Goal: Check status: Check status

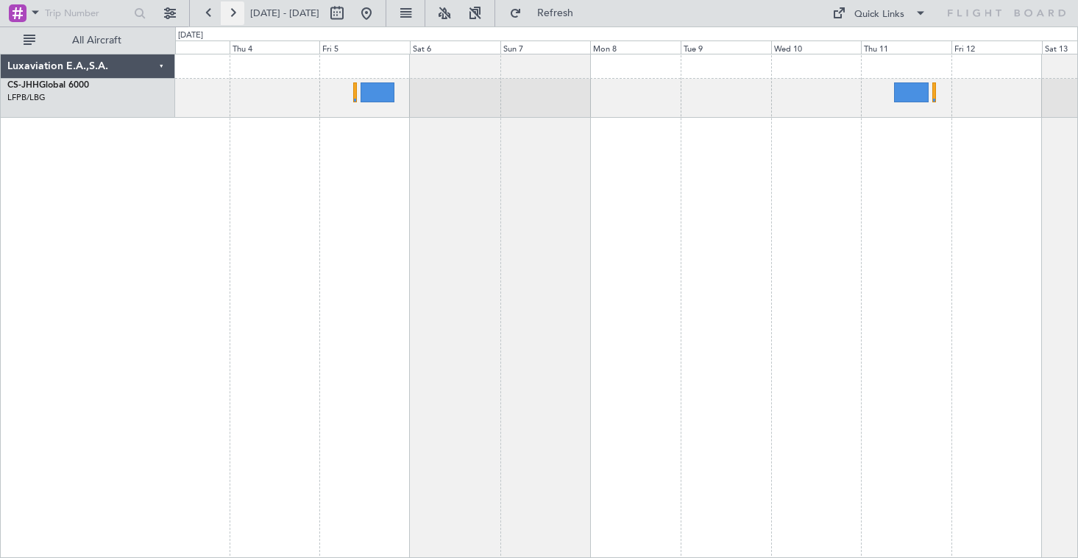
click at [230, 15] on button at bounding box center [233, 13] width 24 height 24
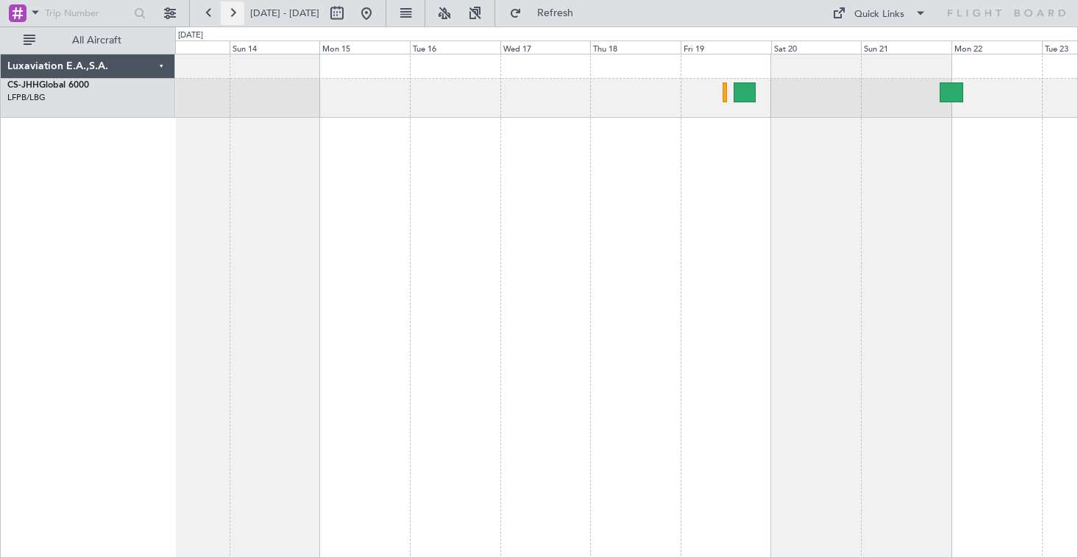
click at [235, 13] on button at bounding box center [233, 13] width 24 height 24
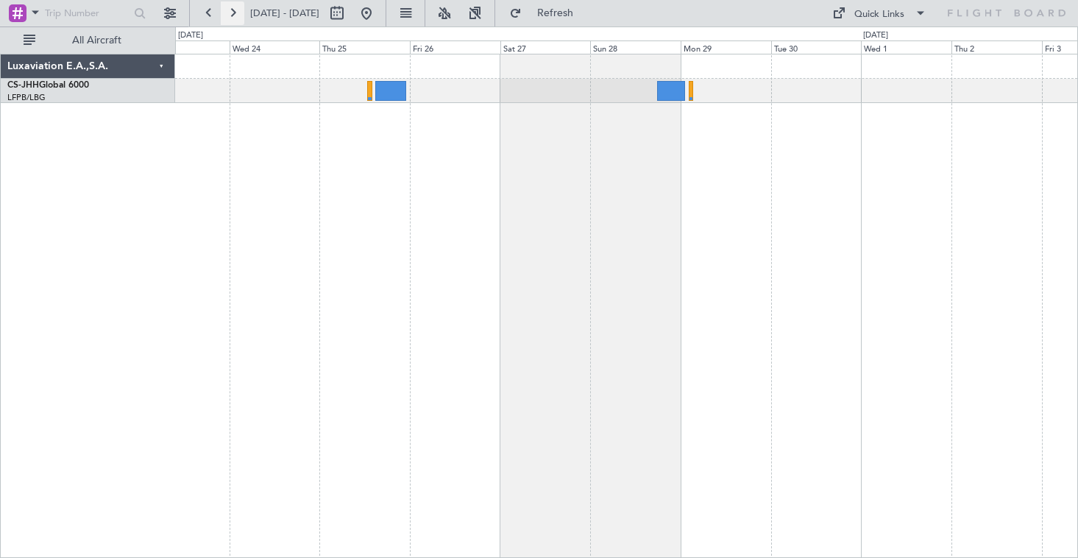
click at [237, 17] on button at bounding box center [233, 13] width 24 height 24
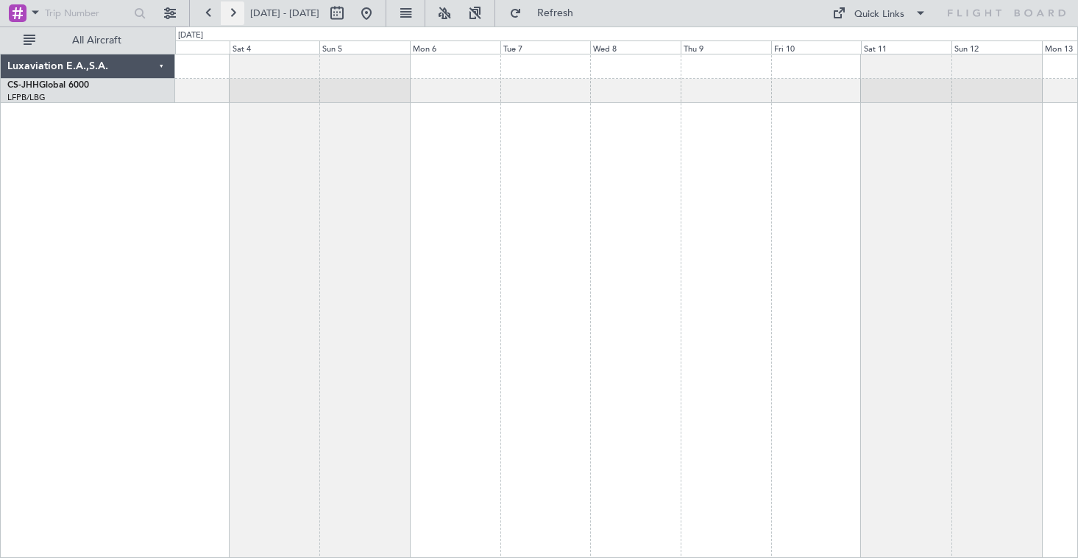
click at [237, 17] on button at bounding box center [233, 13] width 24 height 24
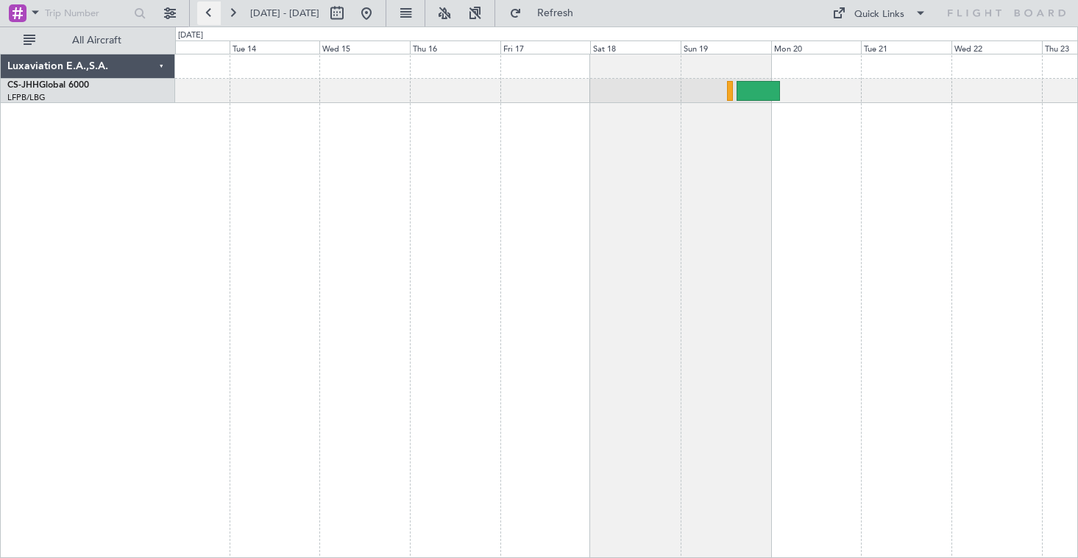
click at [207, 12] on button at bounding box center [209, 13] width 24 height 24
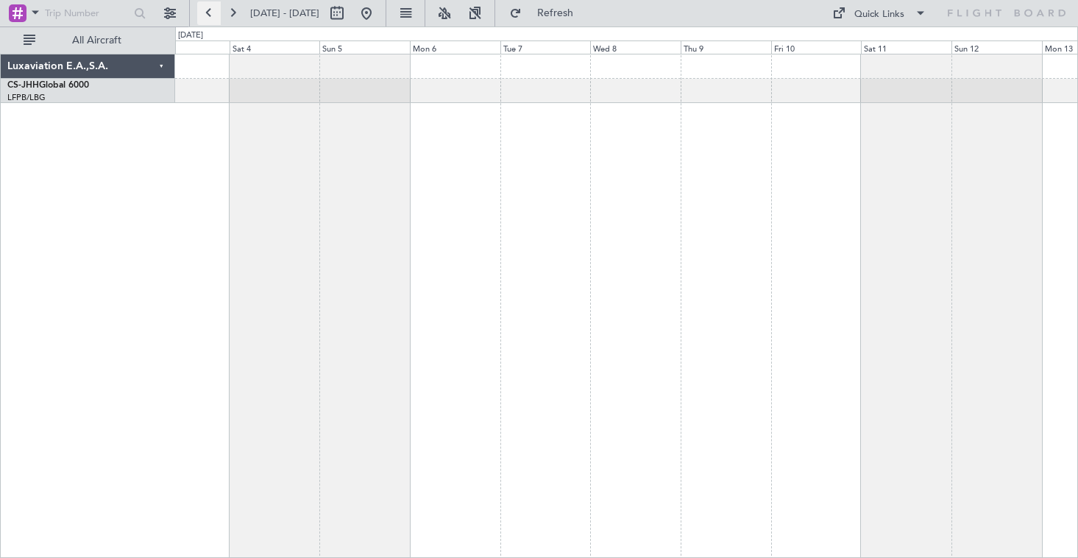
click at [207, 12] on button at bounding box center [209, 13] width 24 height 24
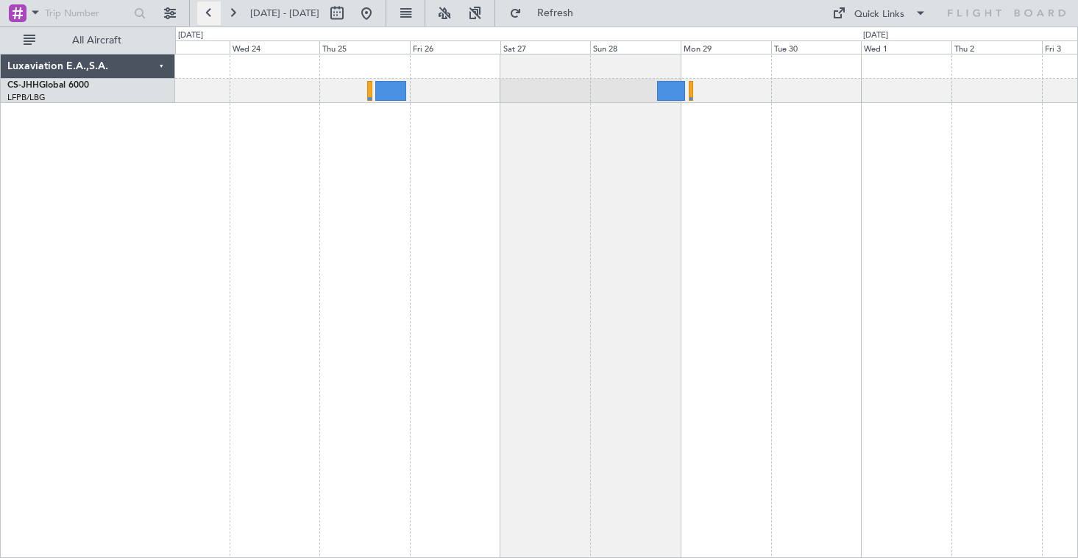
click at [210, 17] on button at bounding box center [209, 13] width 24 height 24
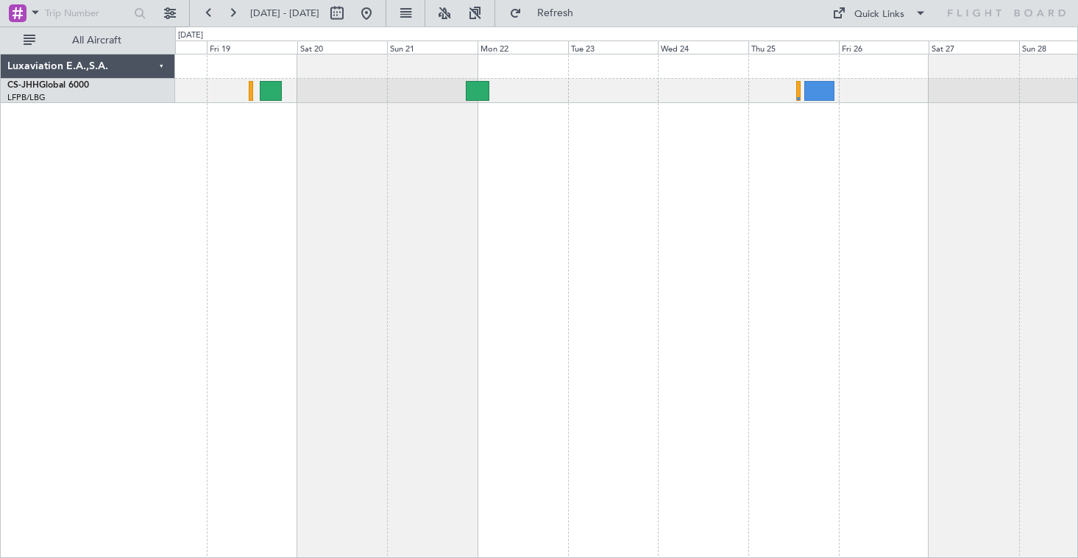
click at [161, 132] on div "Luxaviation E.A.,S.A. CS-JHH Global 6000 LFPB/LBG Paris ([GEOGRAPHIC_DATA]) 0 0…" at bounding box center [539, 291] width 1078 height 531
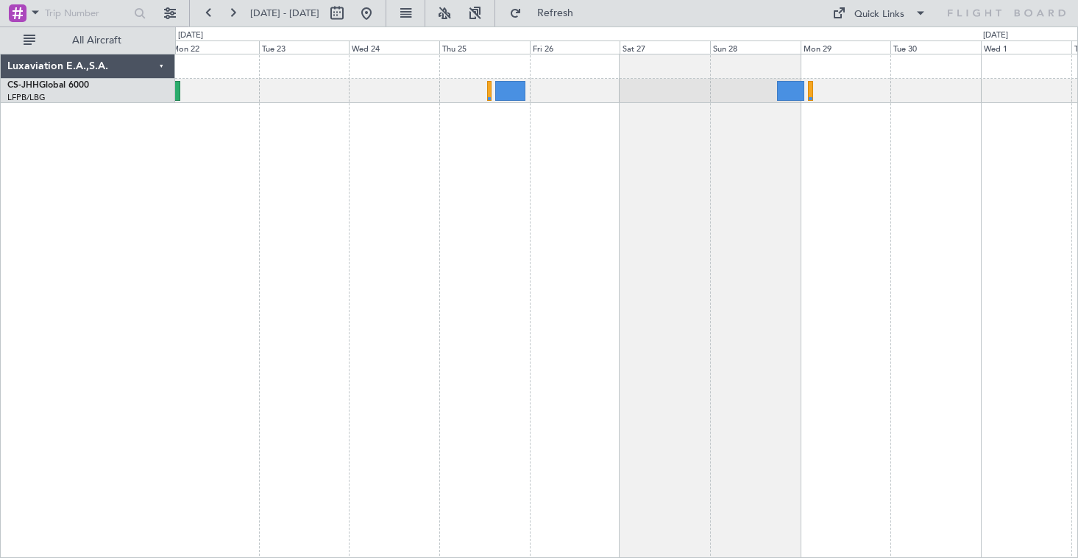
click at [440, 201] on div at bounding box center [626, 306] width 903 height 504
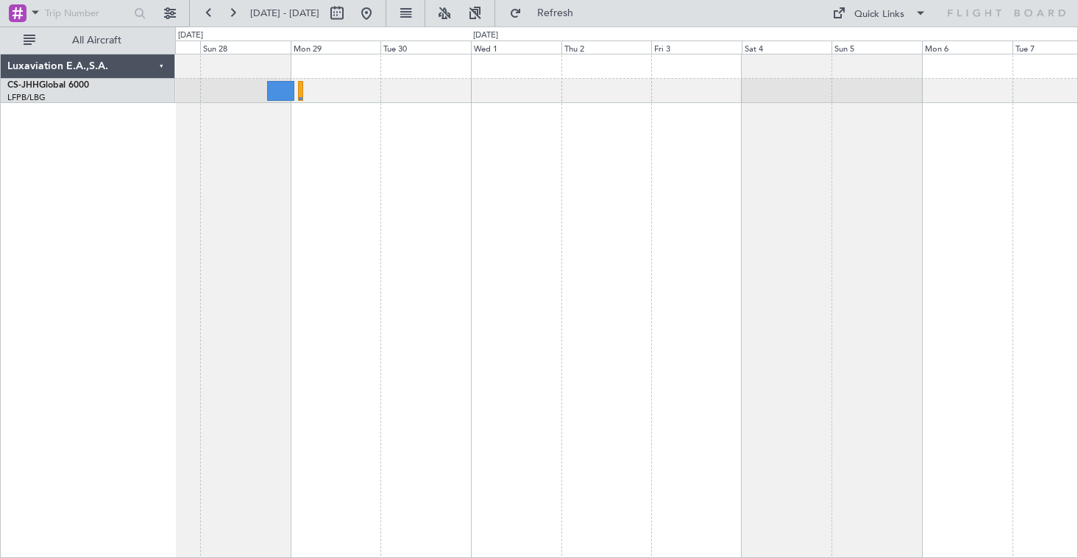
click at [369, 146] on div at bounding box center [626, 306] width 903 height 504
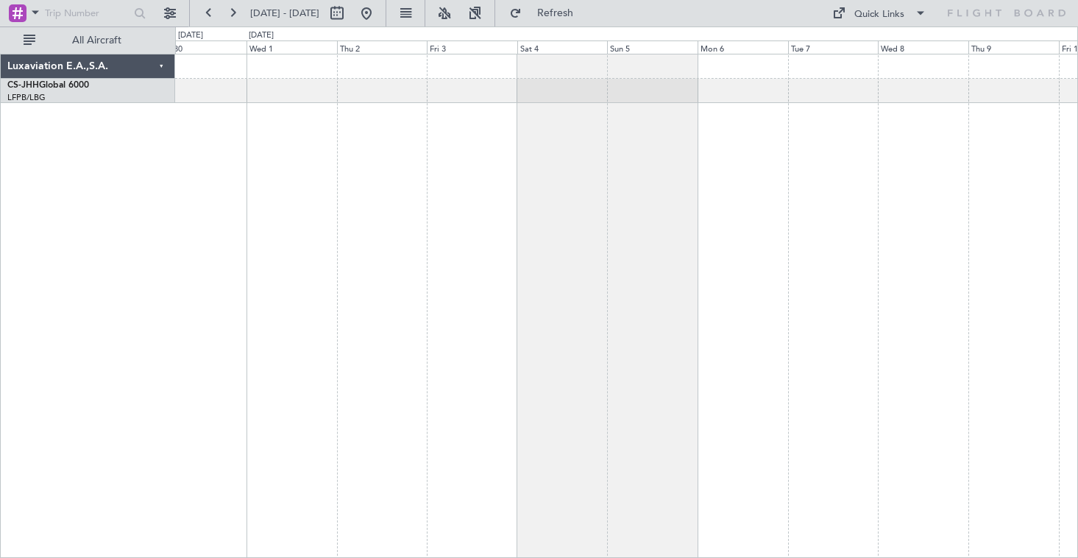
click at [516, 124] on div at bounding box center [626, 306] width 903 height 504
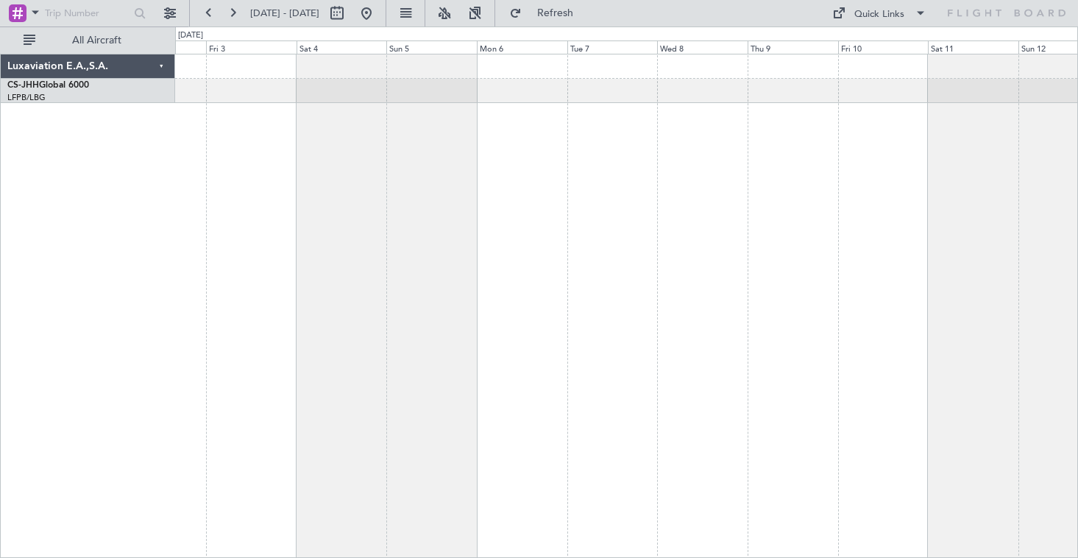
click at [566, 149] on div at bounding box center [626, 306] width 903 height 504
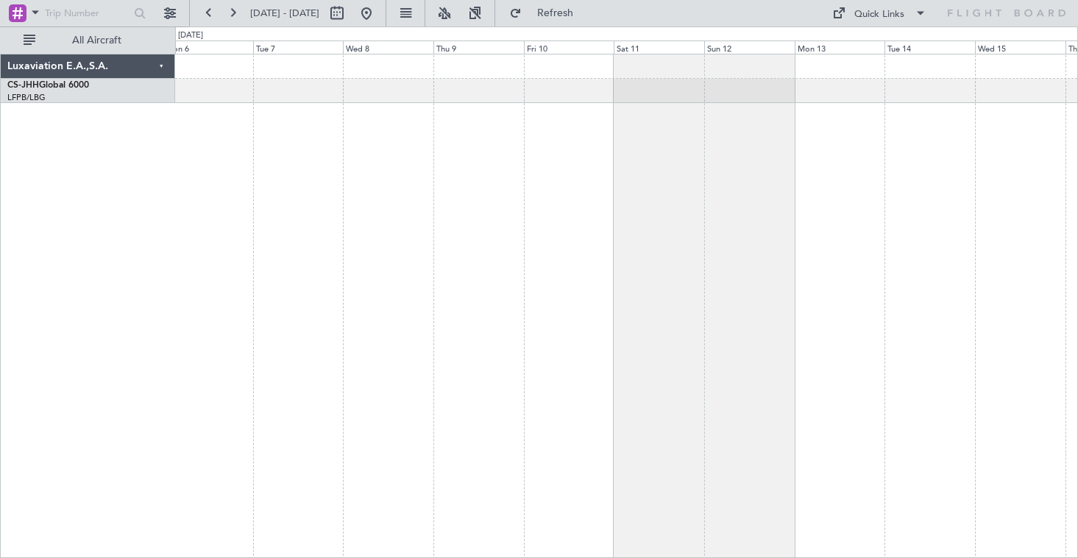
click at [544, 146] on div at bounding box center [626, 306] width 903 height 504
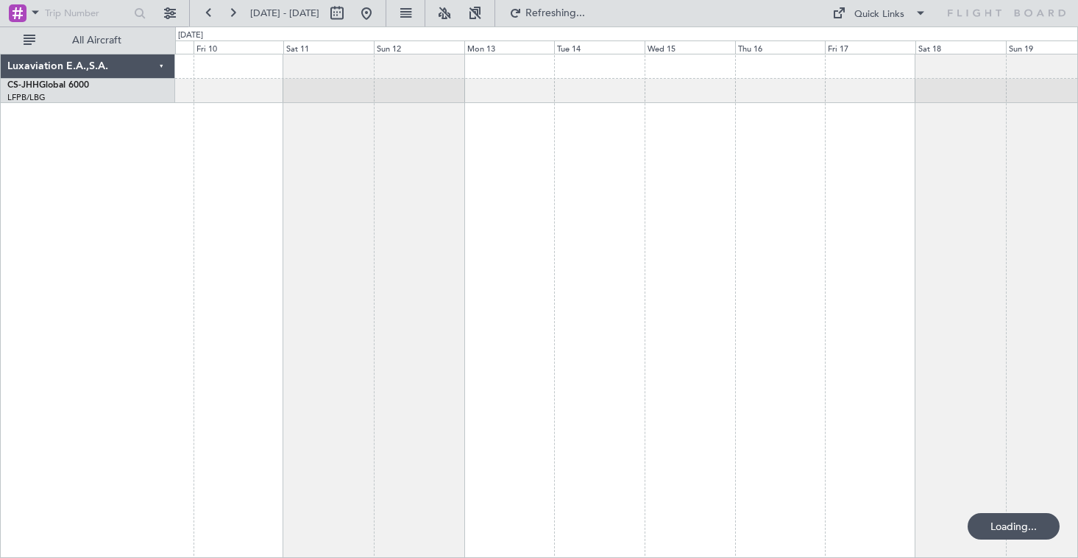
click at [569, 172] on div at bounding box center [626, 306] width 903 height 504
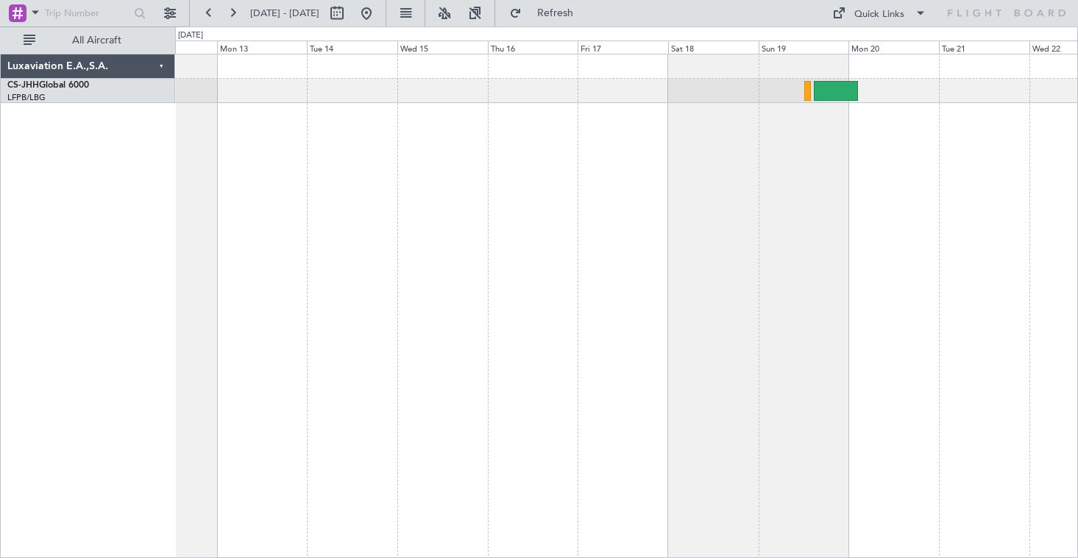
click at [575, 138] on div at bounding box center [626, 306] width 903 height 504
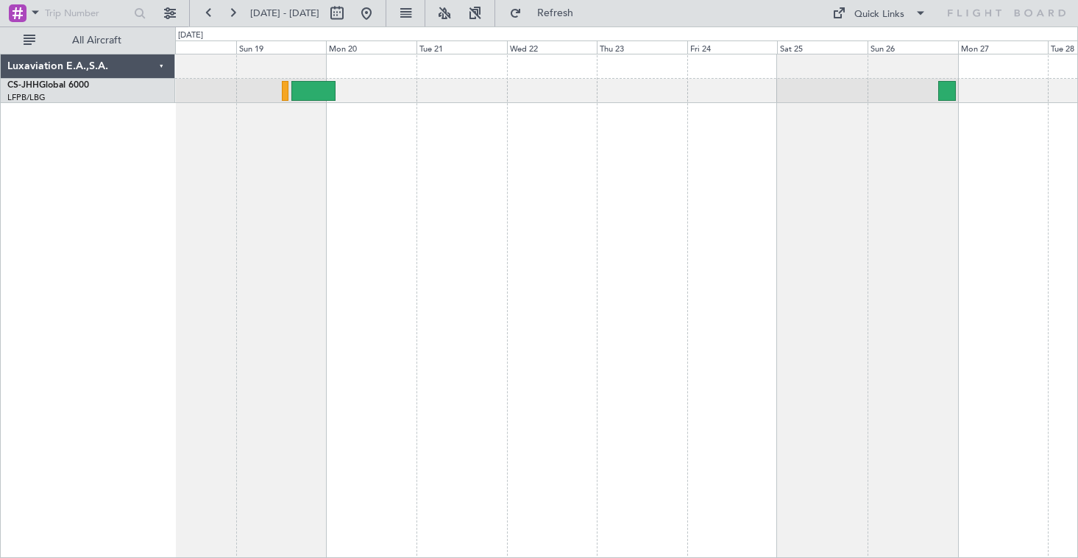
click at [182, 181] on div at bounding box center [626, 306] width 903 height 504
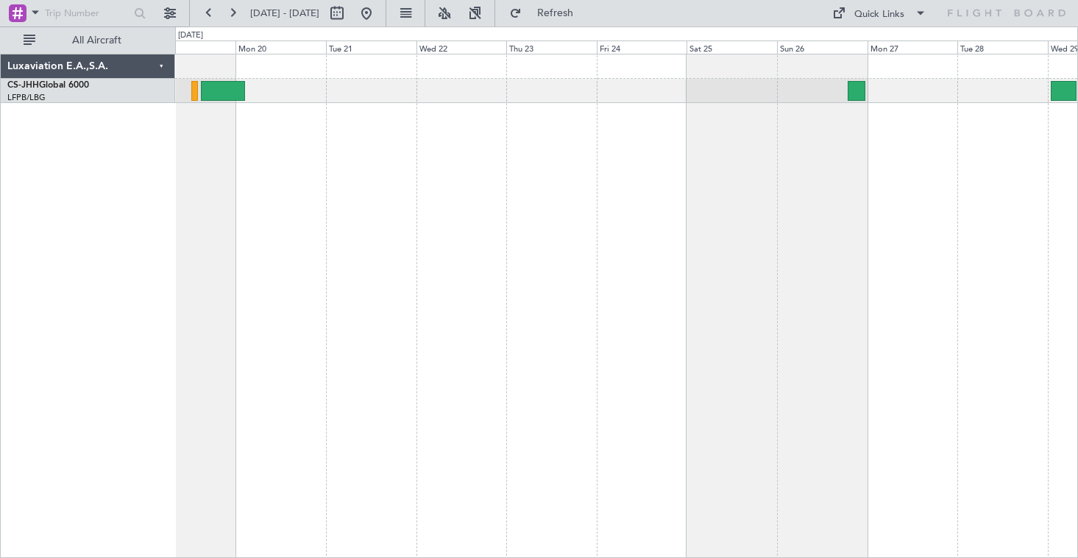
click at [735, 196] on div at bounding box center [626, 306] width 903 height 504
